Goal: Check status: Check status

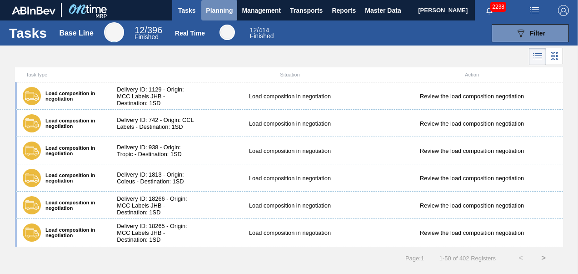
click at [220, 3] on button "Planning" at bounding box center [219, 10] width 36 height 20
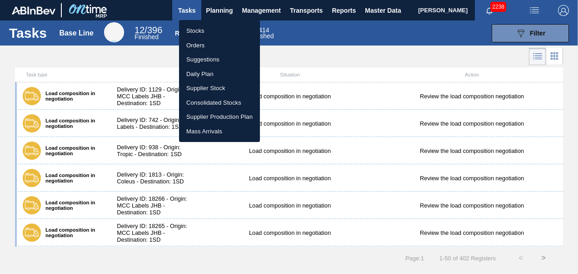
click at [200, 28] on li "Stocks" at bounding box center [219, 31] width 81 height 15
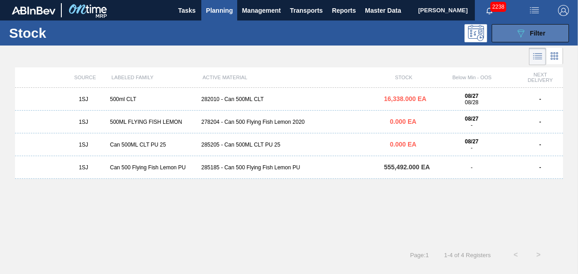
click at [521, 32] on icon "089F7B8B-B2A5-4AFE-B5C0-19BA573D28AC" at bounding box center [521, 33] width 11 height 11
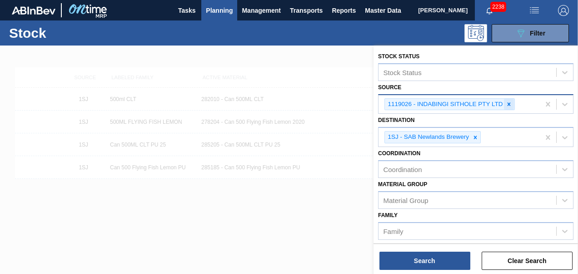
click at [511, 108] on div at bounding box center [509, 104] width 10 height 11
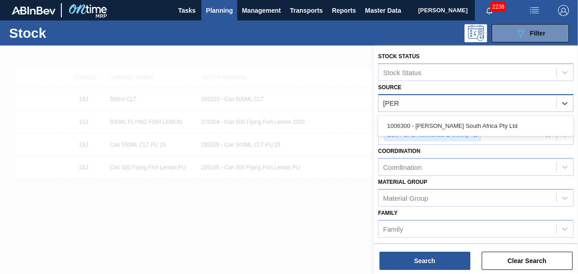
type input "[PERSON_NAME]"
click at [486, 127] on div "1006300 - [PERSON_NAME] South Africa Pty Ltd" at bounding box center [475, 125] width 195 height 17
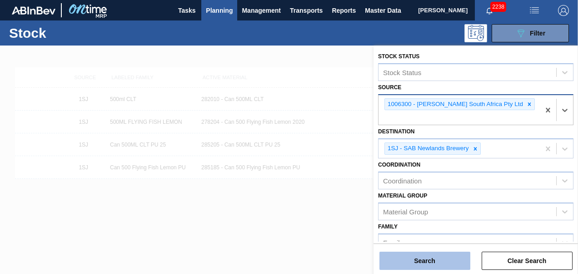
click at [428, 263] on button "Search" at bounding box center [425, 260] width 91 height 18
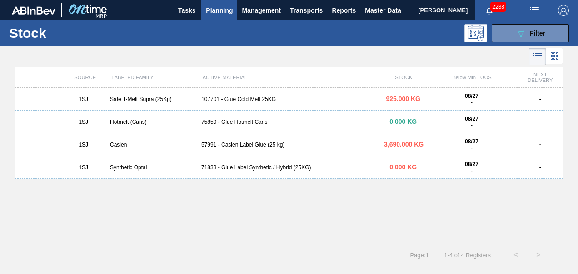
click at [254, 149] on div "1SJ Casien 57991 - Casien Label Glue (25 kg) 3,690.000 KG 08/27 - -" at bounding box center [289, 144] width 548 height 23
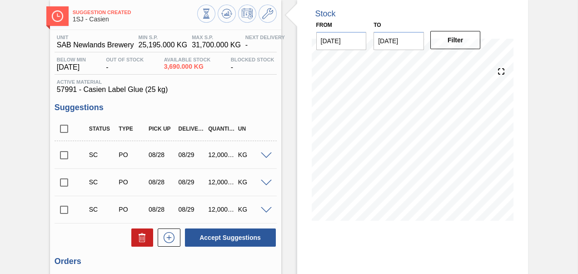
scroll to position [136, 0]
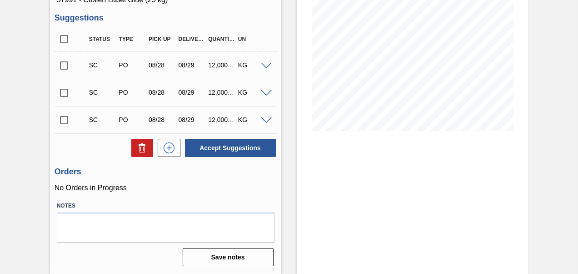
click at [65, 65] on input "checkbox" at bounding box center [64, 65] width 19 height 19
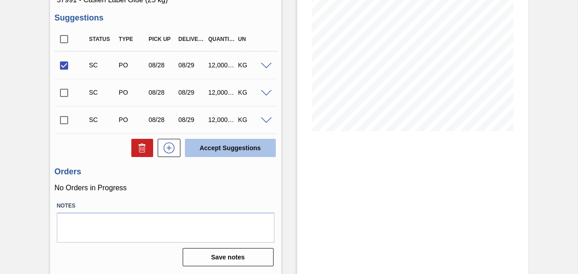
click at [247, 151] on button "Accept Suggestions" at bounding box center [230, 148] width 91 height 18
checkbox input "false"
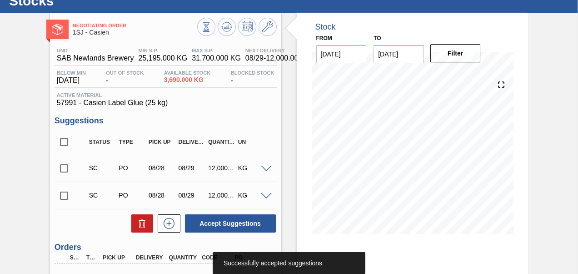
scroll to position [0, 0]
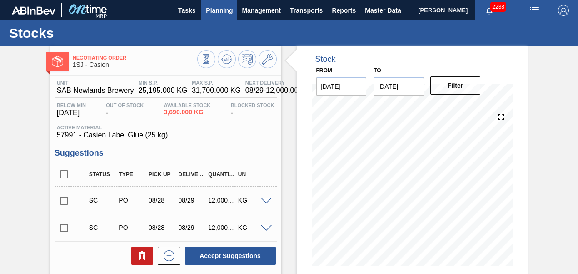
click at [217, 14] on span "Planning" at bounding box center [219, 10] width 27 height 11
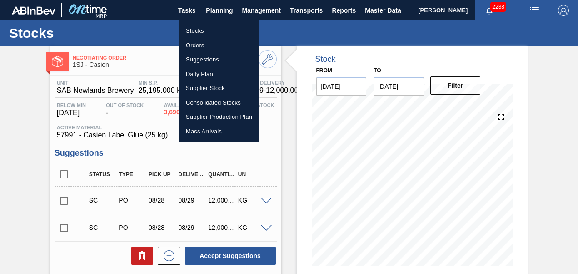
click at [201, 27] on li "Stocks" at bounding box center [219, 31] width 81 height 15
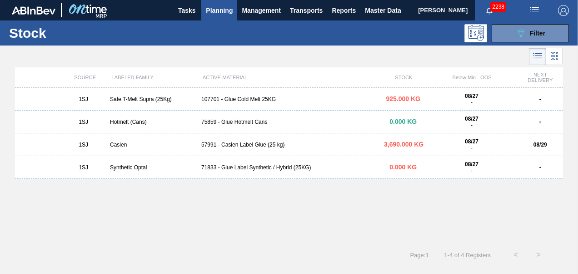
click at [245, 97] on div "107701 - Glue Cold Melt 25KG" at bounding box center [289, 99] width 183 height 6
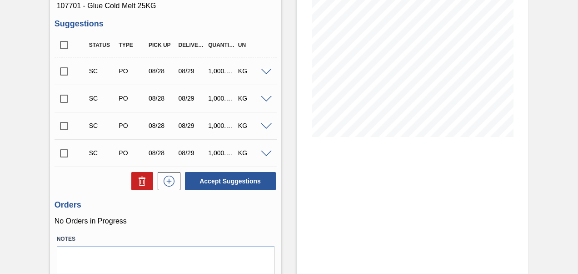
scroll to position [136, 0]
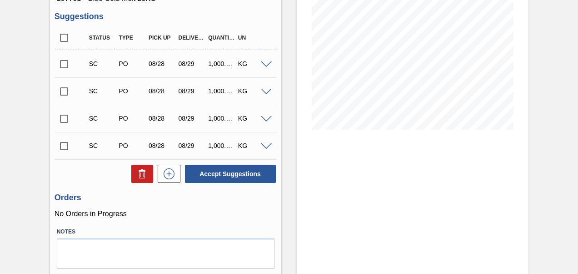
click at [65, 68] on input "checkbox" at bounding box center [64, 64] width 19 height 19
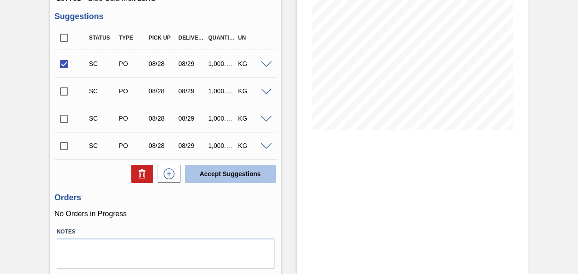
click at [239, 177] on button "Accept Suggestions" at bounding box center [230, 174] width 91 height 18
checkbox input "false"
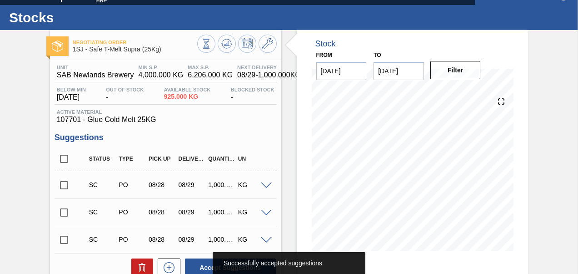
scroll to position [0, 0]
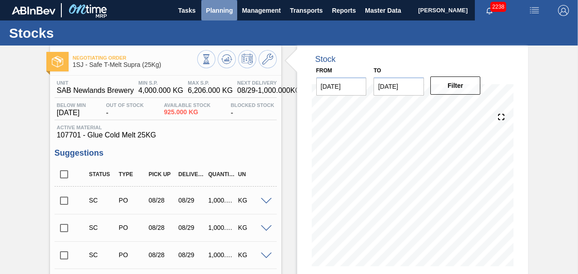
click at [227, 15] on button "Planning" at bounding box center [219, 10] width 36 height 20
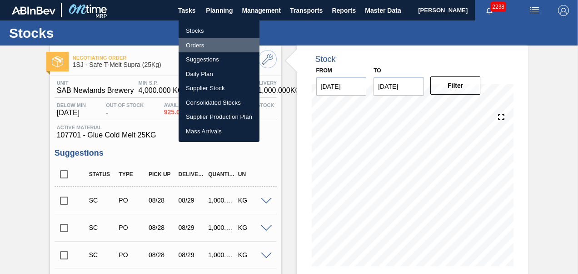
click at [199, 46] on li "Orders" at bounding box center [219, 45] width 81 height 15
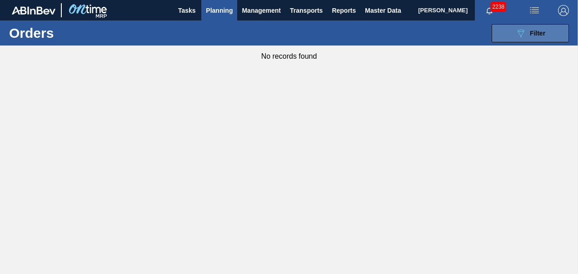
click at [524, 35] on icon "089F7B8B-B2A5-4AFE-B5C0-19BA573D28AC" at bounding box center [521, 33] width 11 height 11
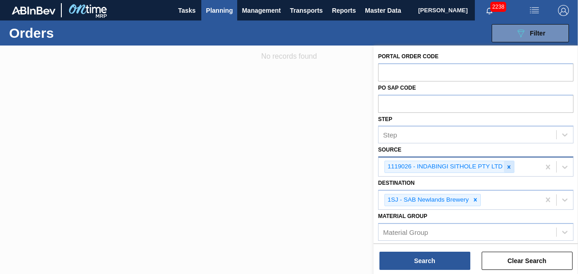
click at [509, 162] on div at bounding box center [509, 166] width 10 height 11
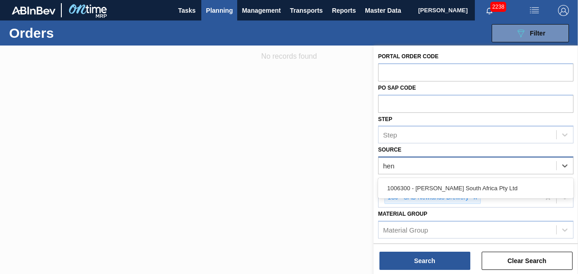
type input "[PERSON_NAME]"
click at [449, 186] on div "1006300 - [PERSON_NAME] South Africa Pty Ltd" at bounding box center [475, 188] width 195 height 17
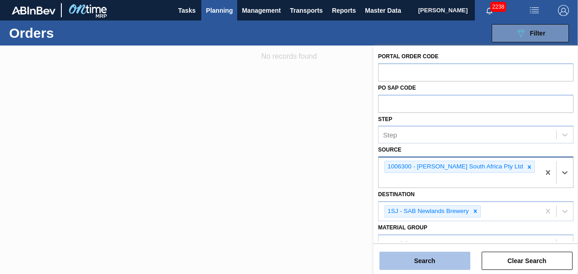
click at [423, 259] on button "Search" at bounding box center [425, 260] width 91 height 18
